Goal: Task Accomplishment & Management: Manage account settings

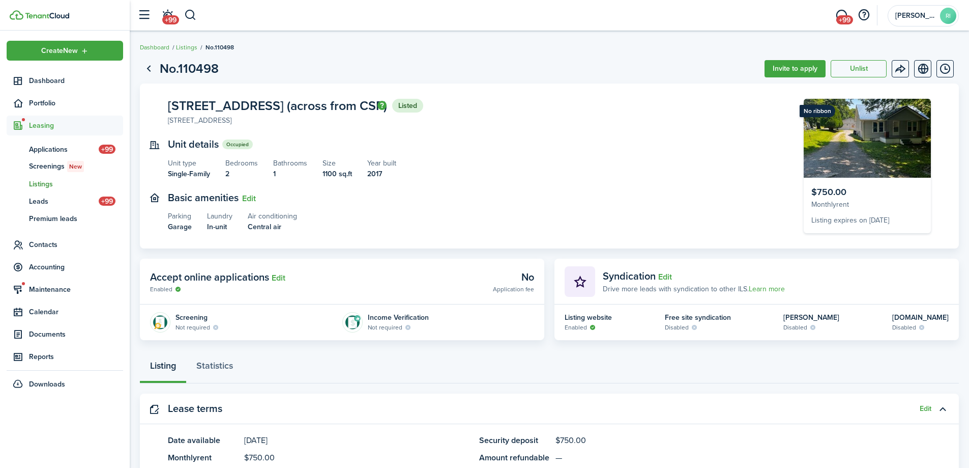
click at [41, 183] on span "Listings" at bounding box center [76, 184] width 94 height 11
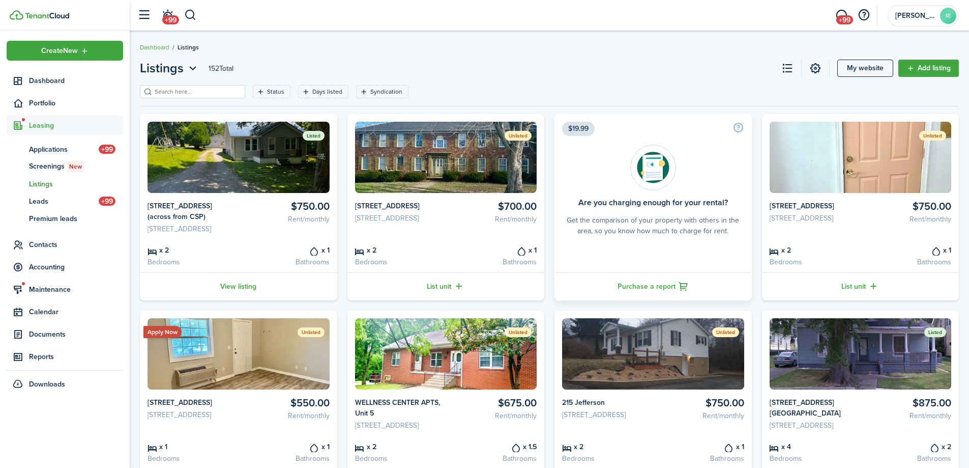
click at [577, 90] on div "Status Days listed Syndication Save filters Clear all" at bounding box center [549, 95] width 819 height 21
click at [49, 107] on span "Portfolio" at bounding box center [76, 103] width 94 height 11
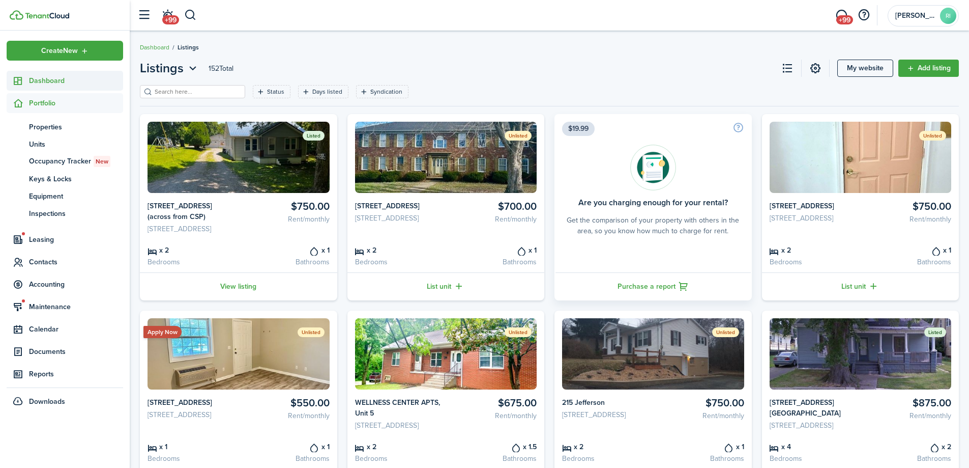
click at [57, 84] on span "Dashboard" at bounding box center [76, 80] width 94 height 11
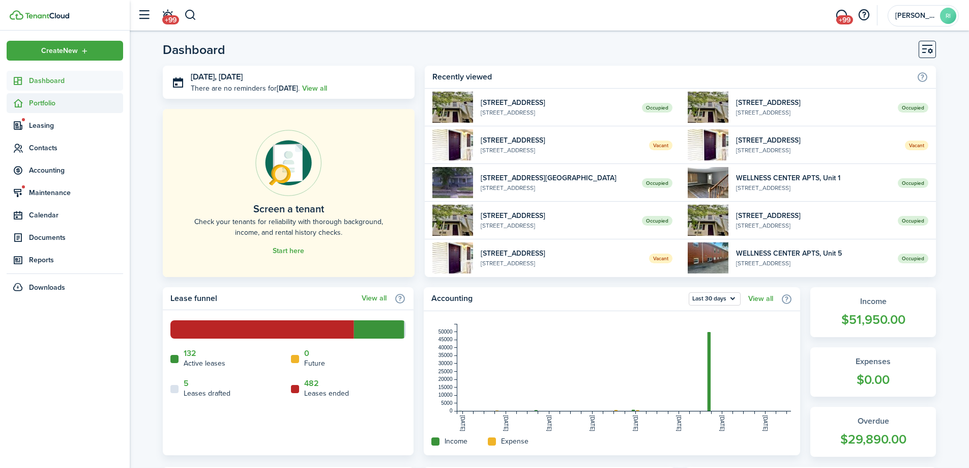
click at [54, 104] on span "Portfolio" at bounding box center [76, 103] width 94 height 11
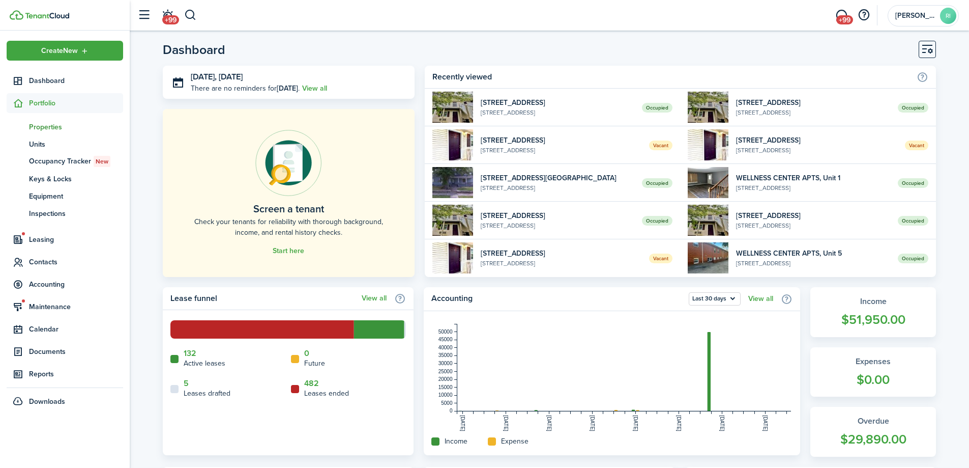
click at [51, 126] on span "Properties" at bounding box center [76, 127] width 94 height 11
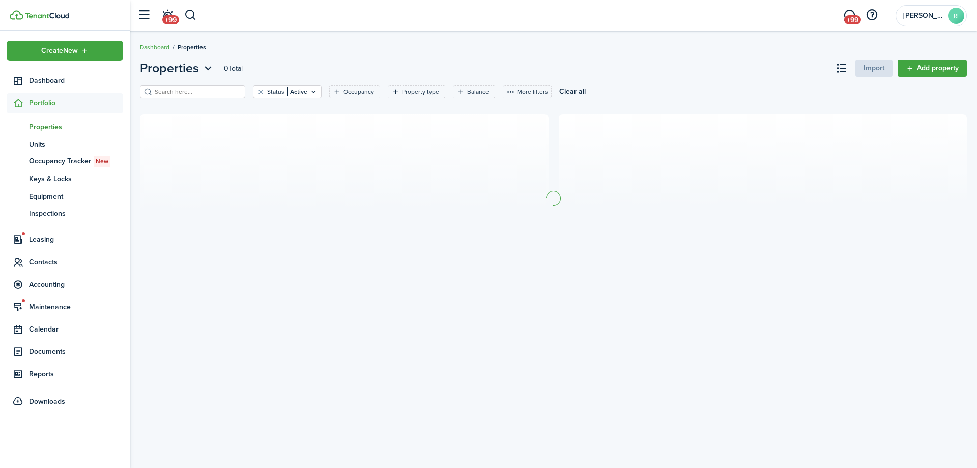
click at [166, 97] on filter-search at bounding box center [192, 91] width 105 height 13
click at [168, 95] on input "search" at bounding box center [197, 92] width 90 height 10
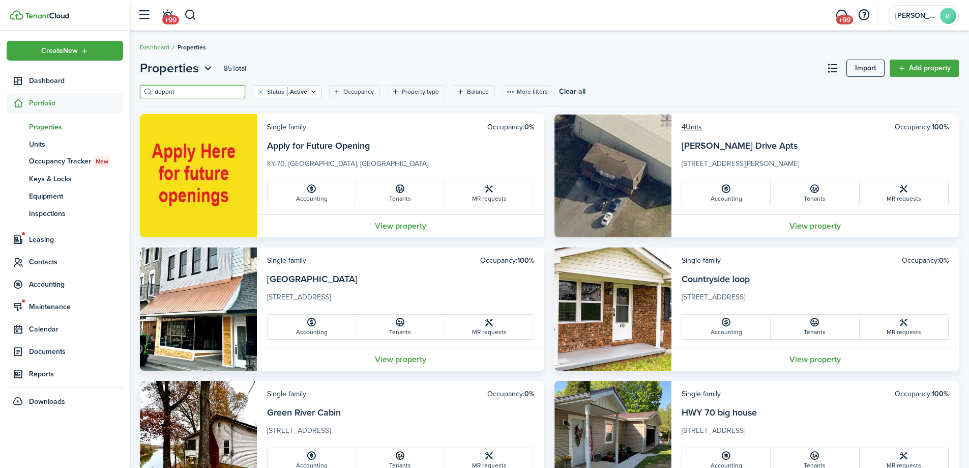
type input "dupont"
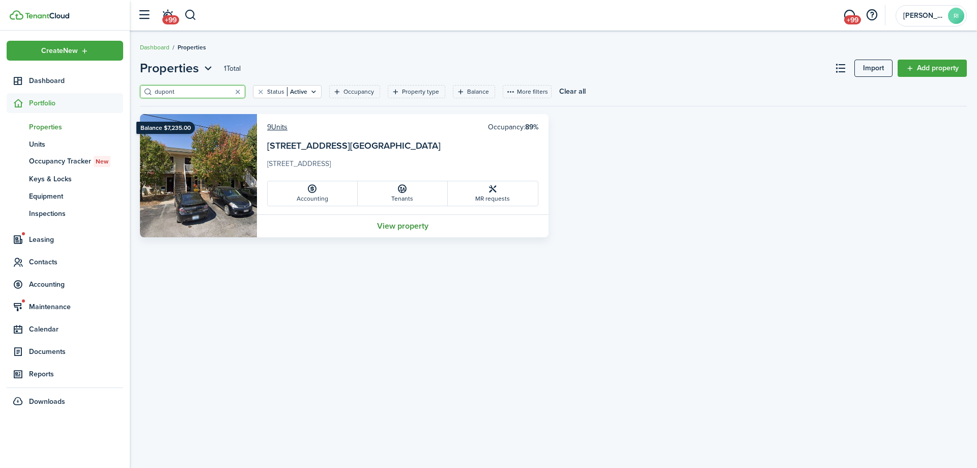
click at [418, 222] on link "View property" at bounding box center [403, 225] width 292 height 23
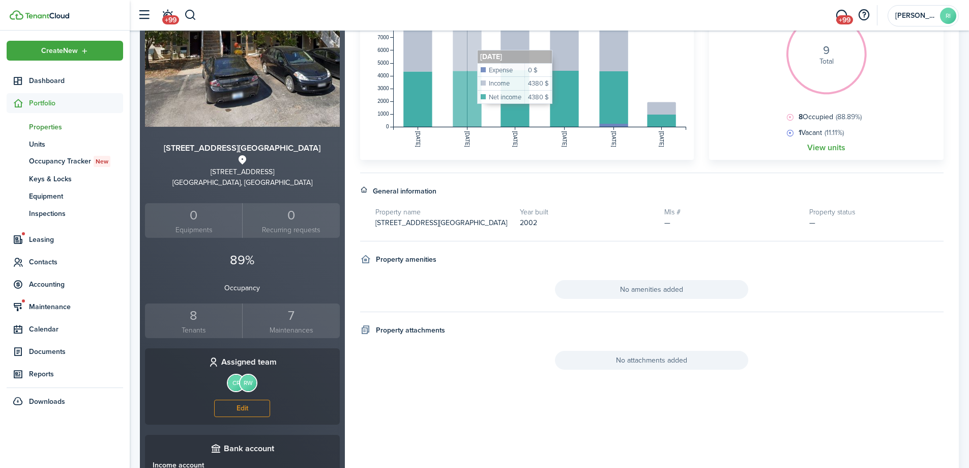
scroll to position [169, 0]
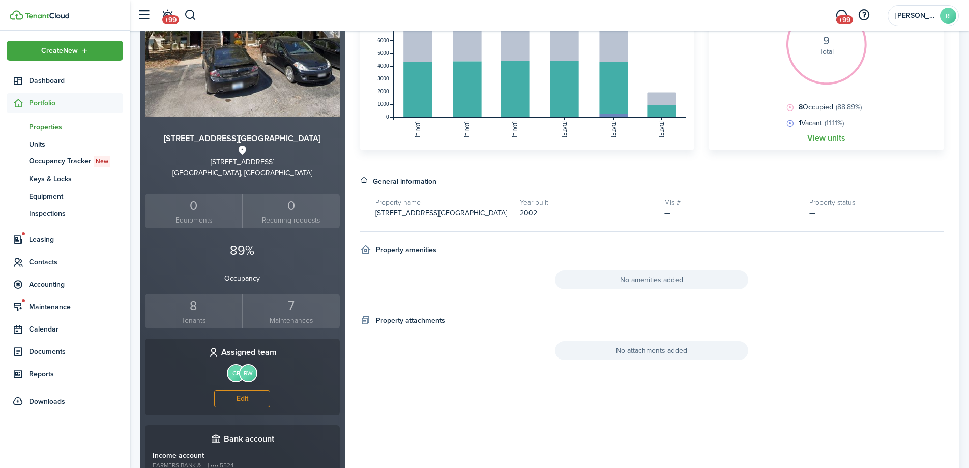
click at [197, 304] on div "8" at bounding box center [194, 305] width 92 height 19
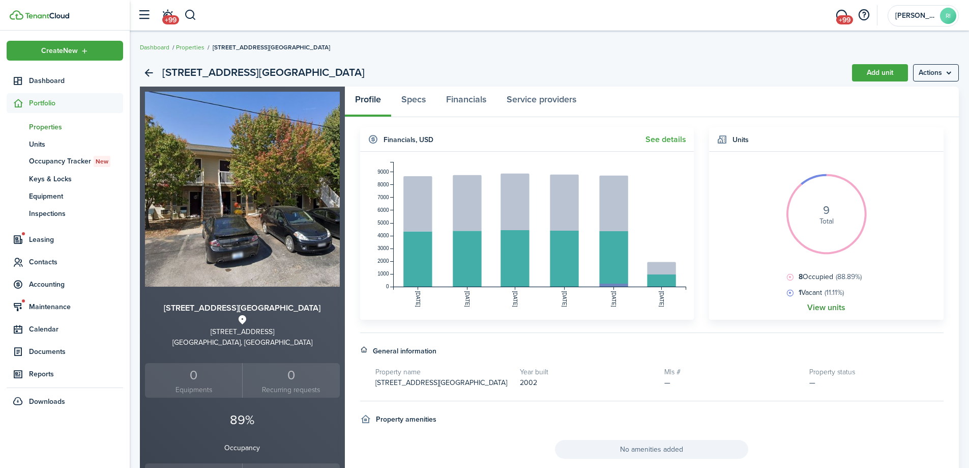
click at [825, 311] on link "View units" at bounding box center [826, 307] width 38 height 9
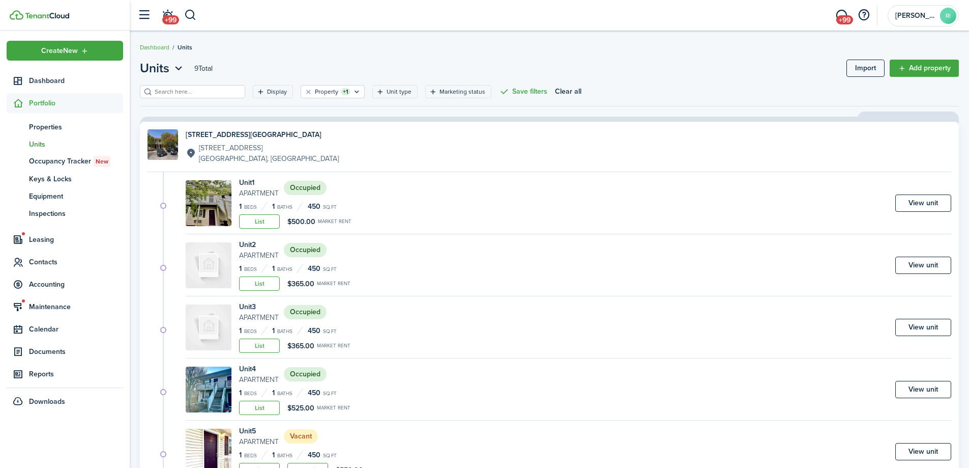
scroll to position [293, 0]
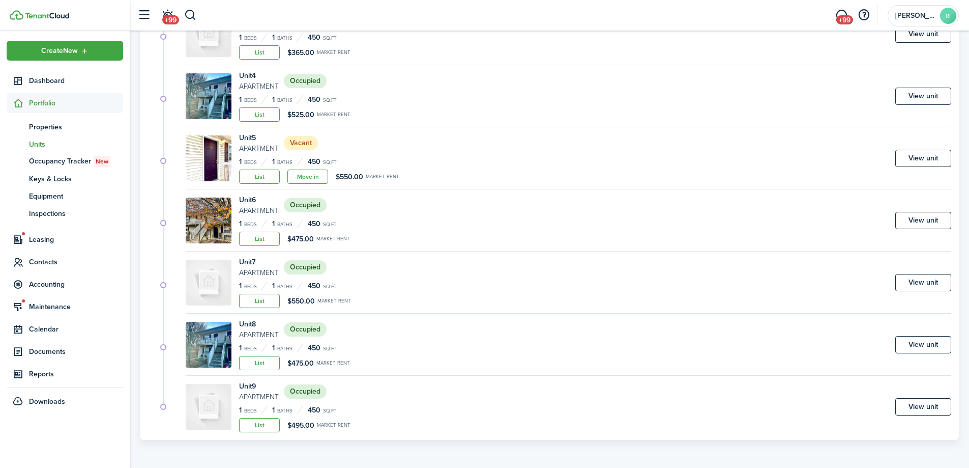
click at [935, 404] on link "View unit" at bounding box center [923, 406] width 56 height 17
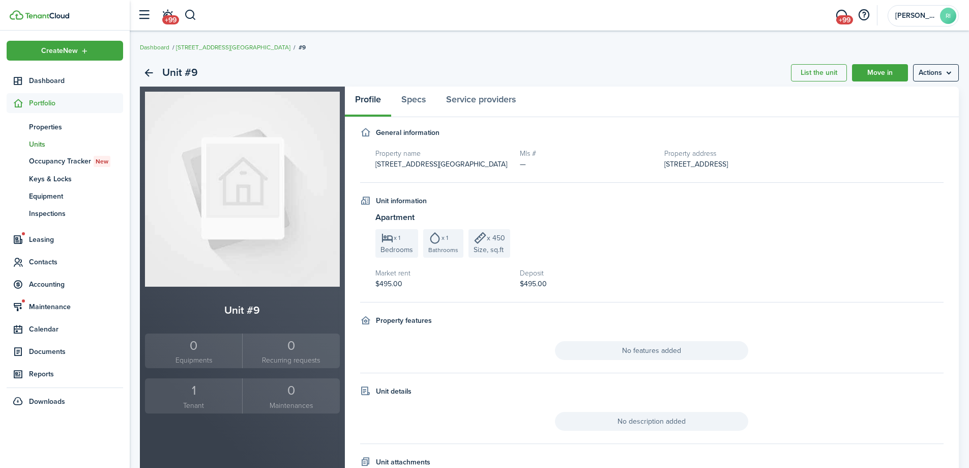
click at [643, 230] on div "x 1 Bedrooms x 1 Bathrooms x 450 Size, sq.ft" at bounding box center [659, 243] width 569 height 28
click at [952, 73] on menu-btn "Actions" at bounding box center [936, 72] width 46 height 17
click at [923, 94] on link "Edit unit" at bounding box center [914, 94] width 89 height 17
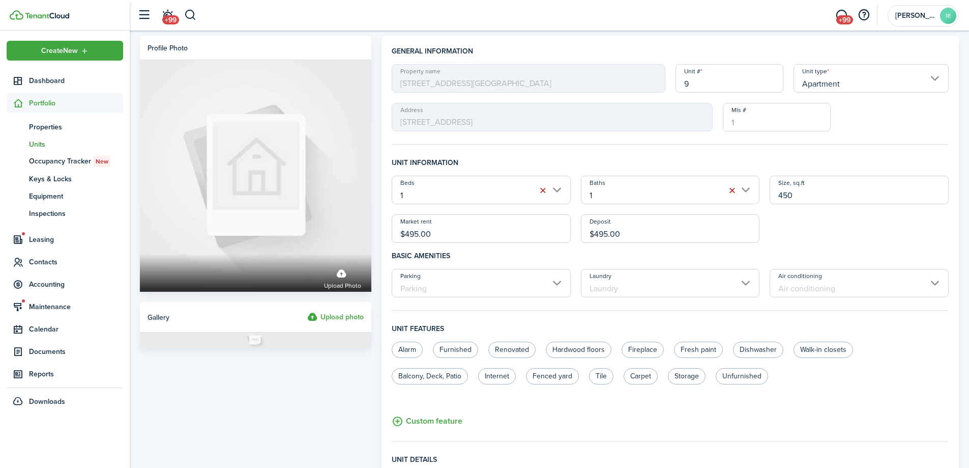
drag, startPoint x: 455, startPoint y: 234, endPoint x: 406, endPoint y: 231, distance: 48.4
click at [406, 231] on input "$495.00" at bounding box center [481, 228] width 179 height 28
type input "$525.00"
drag, startPoint x: 629, startPoint y: 228, endPoint x: 598, endPoint y: 229, distance: 31.6
click at [598, 229] on input "$495.00" at bounding box center [670, 228] width 179 height 28
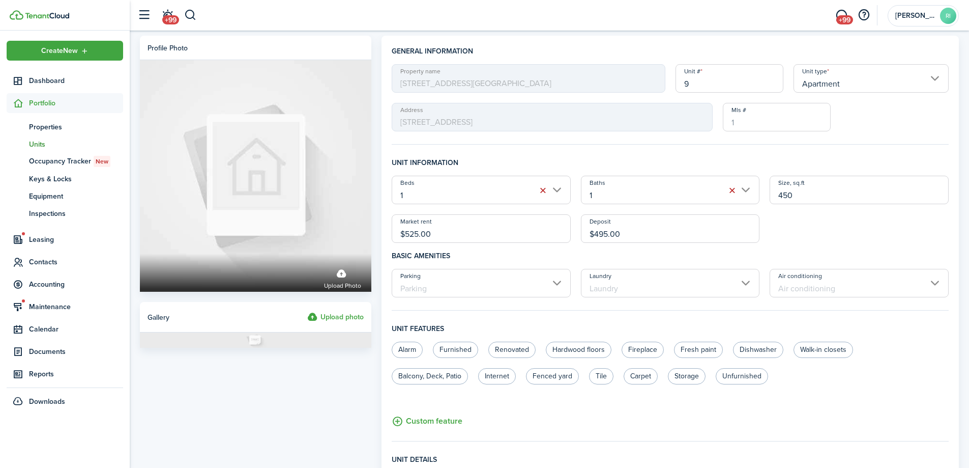
click at [665, 236] on input "$495.00" at bounding box center [670, 228] width 179 height 28
click at [660, 231] on input "$495.00" at bounding box center [670, 228] width 179 height 28
drag, startPoint x: 659, startPoint y: 234, endPoint x: 596, endPoint y: 234, distance: 63.6
click at [596, 234] on input "$495.00" at bounding box center [670, 228] width 179 height 28
type input "$525.00"
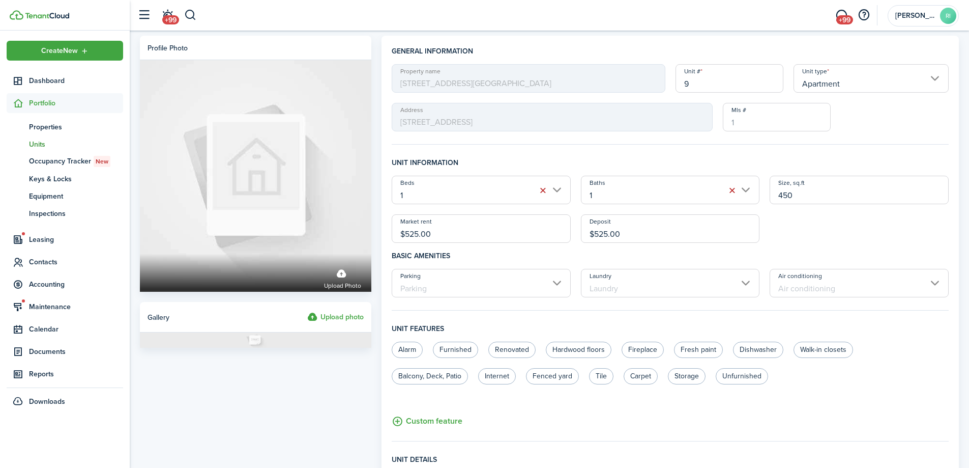
click at [705, 254] on h4 "Basic amenities" at bounding box center [670, 256] width 557 height 26
click at [710, 407] on unit-edit-features "Alarm Furnished Renovated Hardwood floors Fireplace Fresh paint Dishwasher Walk…" at bounding box center [670, 384] width 557 height 86
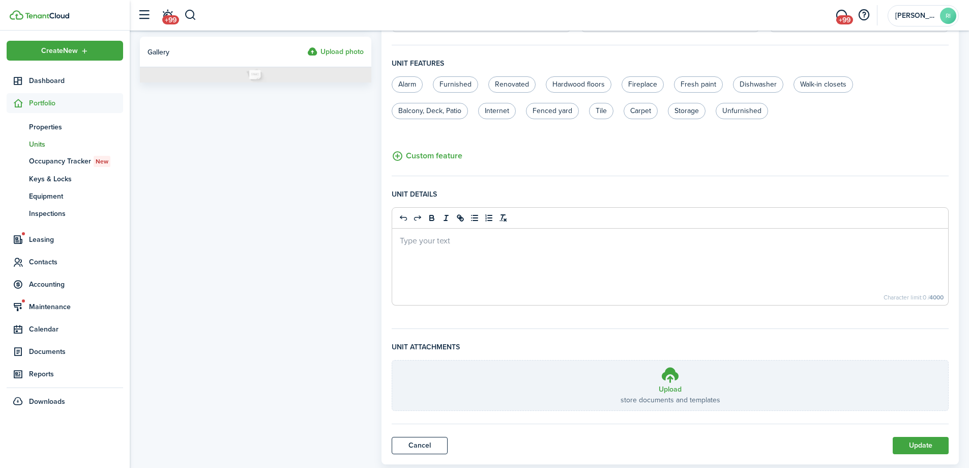
scroll to position [289, 0]
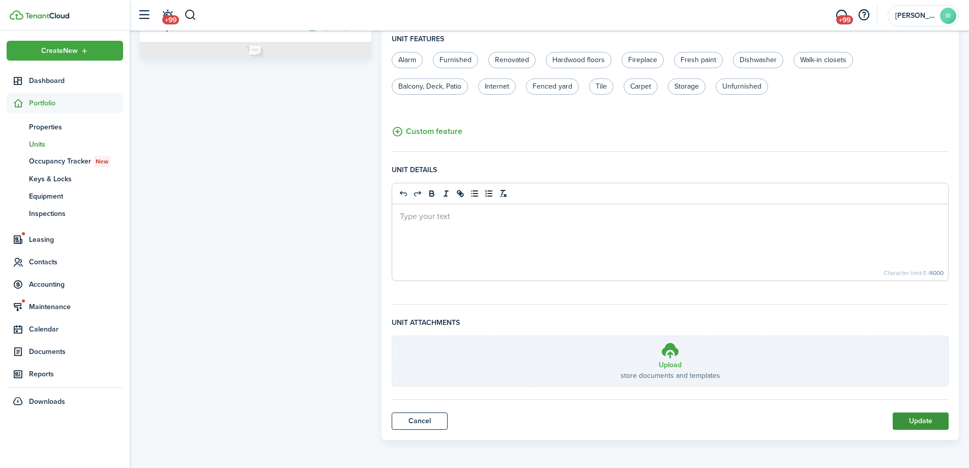
click at [910, 423] on button "Update" at bounding box center [921, 420] width 56 height 17
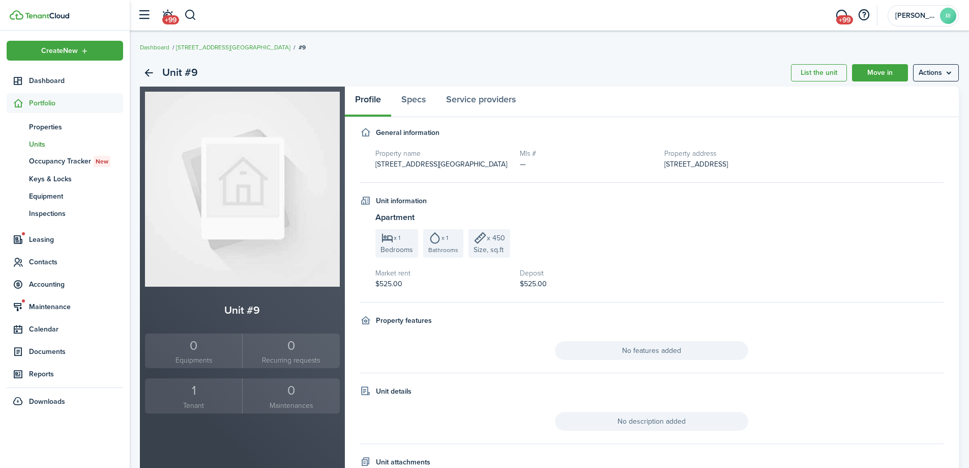
click at [190, 393] on div "1" at bounding box center [194, 390] width 92 height 19
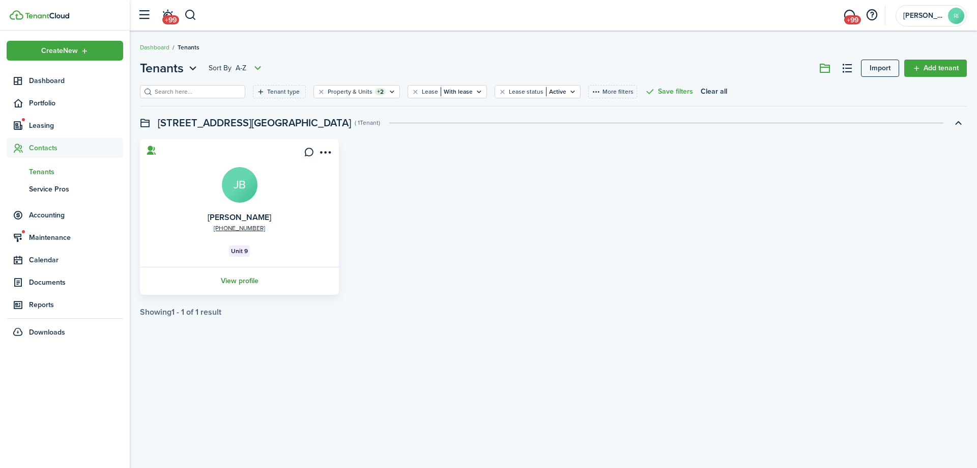
click at [239, 284] on link "View profile" at bounding box center [239, 281] width 202 height 28
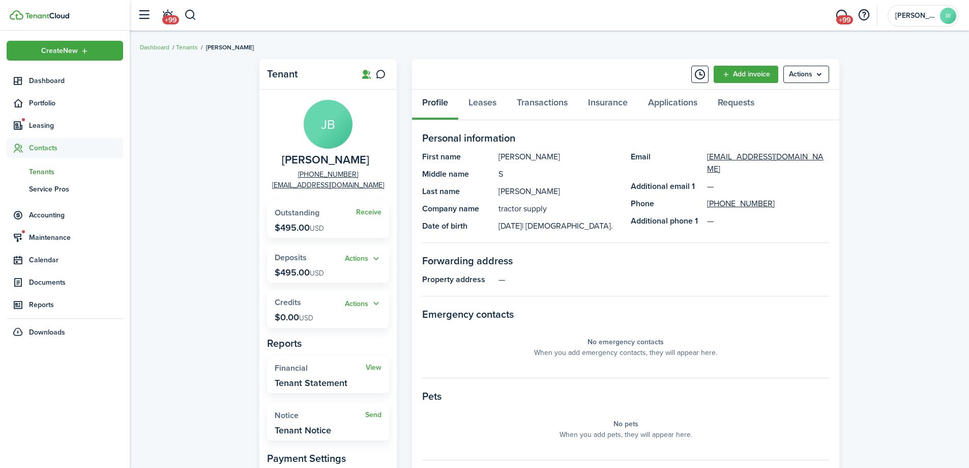
click at [189, 161] on div "Tenant [PERSON_NAME] [PHONE_NUMBER] [EMAIL_ADDRESS][DOMAIN_NAME] Receive Outsta…" at bounding box center [549, 351] width 839 height 595
click at [182, 233] on div "Tenant [PERSON_NAME] [PHONE_NUMBER] [EMAIL_ADDRESS][DOMAIN_NAME] Receive Outsta…" at bounding box center [549, 351] width 839 height 595
click at [869, 162] on div "Tenant [PERSON_NAME] [PHONE_NUMBER] [EMAIL_ADDRESS][DOMAIN_NAME] Receive Outsta…" at bounding box center [549, 351] width 839 height 595
click at [870, 163] on div "Tenant [PERSON_NAME] [PHONE_NUMBER] [EMAIL_ADDRESS][DOMAIN_NAME] Receive Outsta…" at bounding box center [549, 351] width 839 height 595
click at [900, 162] on div "Tenant [PERSON_NAME] [PHONE_NUMBER] [EMAIL_ADDRESS][DOMAIN_NAME] Receive Outsta…" at bounding box center [549, 351] width 839 height 595
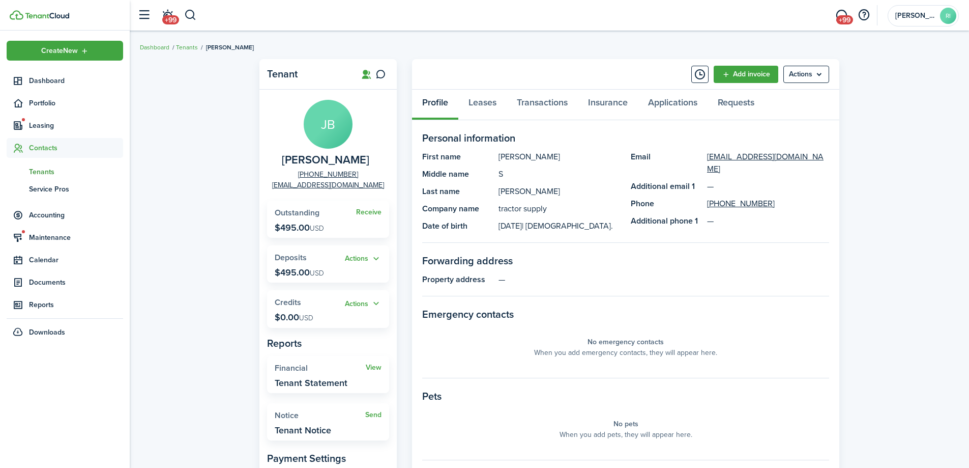
click at [209, 133] on div "Tenant [PERSON_NAME] [PHONE_NUMBER] [EMAIL_ADDRESS][DOMAIN_NAME] Receive Outsta…" at bounding box center [549, 351] width 839 height 595
click at [485, 107] on link "Leases" at bounding box center [482, 105] width 48 height 31
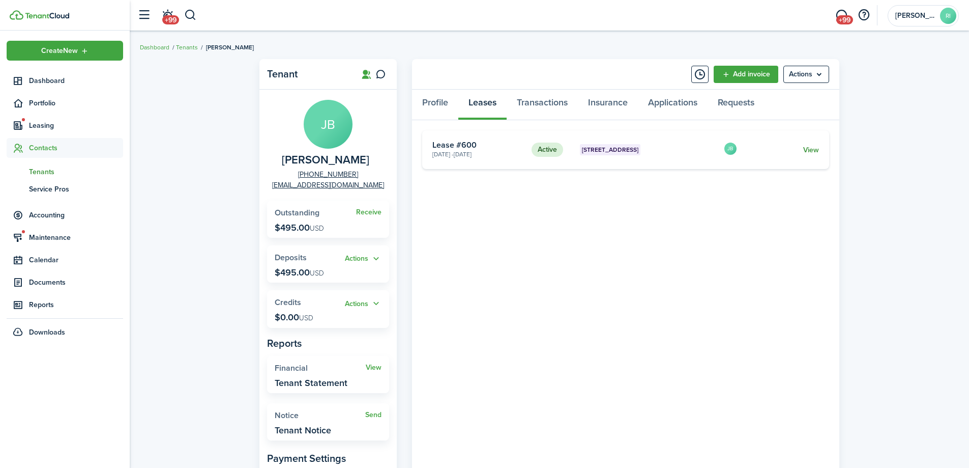
click at [818, 152] on link "View" at bounding box center [811, 149] width 16 height 11
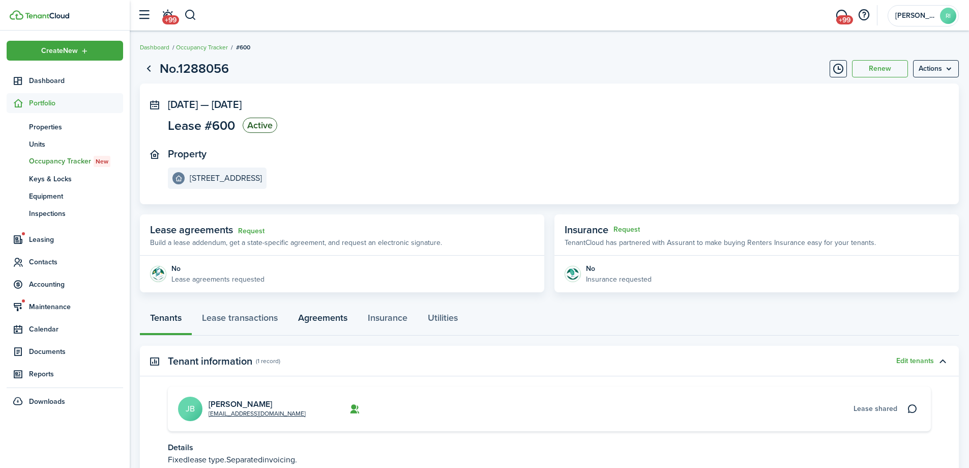
click at [330, 315] on link "Agreements" at bounding box center [323, 320] width 70 height 31
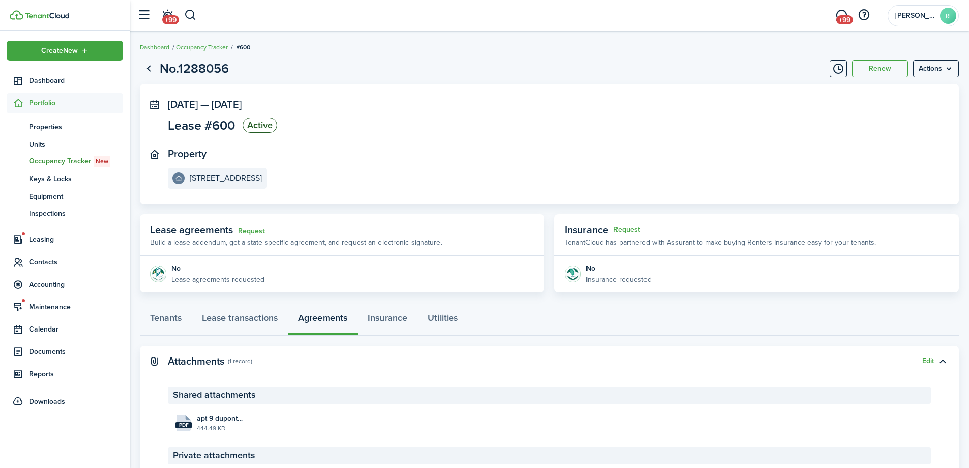
scroll to position [85, 0]
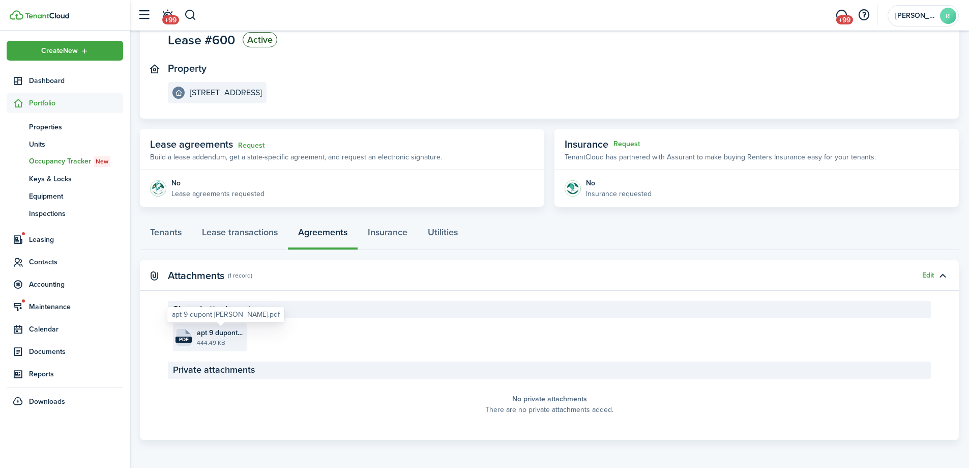
click at [216, 328] on span "apt 9 dupont [PERSON_NAME].pdf" at bounding box center [220, 332] width 47 height 11
click at [588, 80] on panel-main-section "Property [STREET_ADDRESS]" at bounding box center [534, 83] width 733 height 41
